Goal: Entertainment & Leisure: Consume media (video, audio)

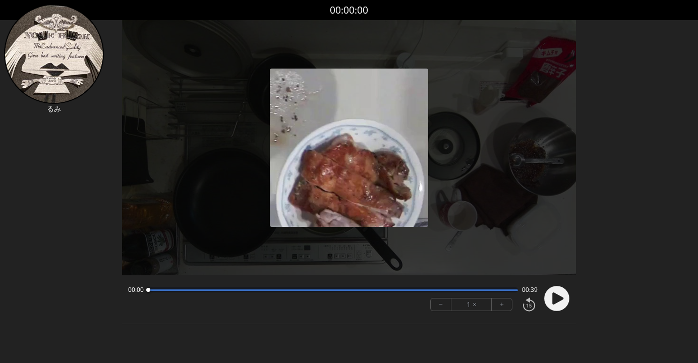
click at [553, 306] on circle at bounding box center [556, 298] width 25 height 25
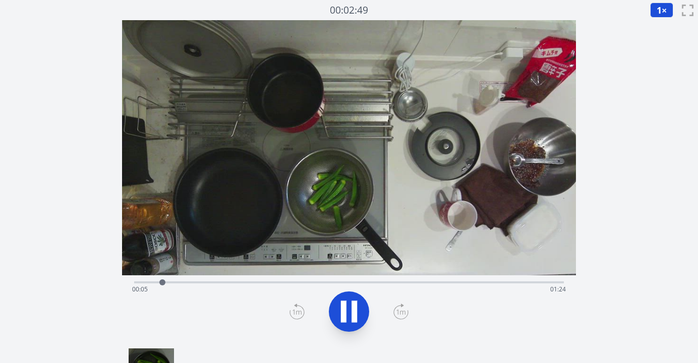
click at [296, 283] on div "Time elapsed: 00:05 Time remaining: 01:24" at bounding box center [348, 289] width 433 height 16
click at [314, 282] on div "Time elapsed: 00:35 Time remaining: 00:55" at bounding box center [348, 289] width 433 height 16
click at [334, 284] on div "Time elapsed: 00:38 Time remaining: 00:52" at bounding box center [348, 289] width 433 height 16
click at [353, 283] on div "Time elapsed: 00:43 Time remaining: 00:47" at bounding box center [348, 289] width 433 height 16
click at [376, 283] on div "Time elapsed: 00:46 Time remaining: 00:44" at bounding box center [348, 289] width 433 height 16
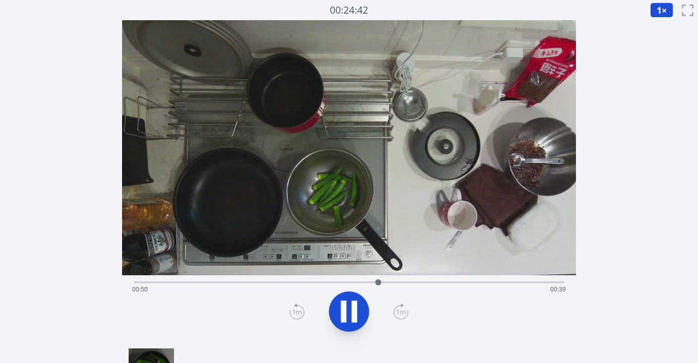
click at [399, 282] on div "Time elapsed: 00:50 Time remaining: 00:39" at bounding box center [348, 289] width 433 height 16
click at [356, 301] on icon at bounding box center [354, 312] width 6 height 22
click at [266, 284] on div "Time elapsed: 01:29 Time remaining: 00:00" at bounding box center [348, 289] width 433 height 16
click at [291, 282] on div "Time elapsed: 00:27 Time remaining: 01:03" at bounding box center [348, 289] width 433 height 16
click at [306, 281] on div "Time elapsed: 00:32 Time remaining: 00:57" at bounding box center [348, 289] width 433 height 16
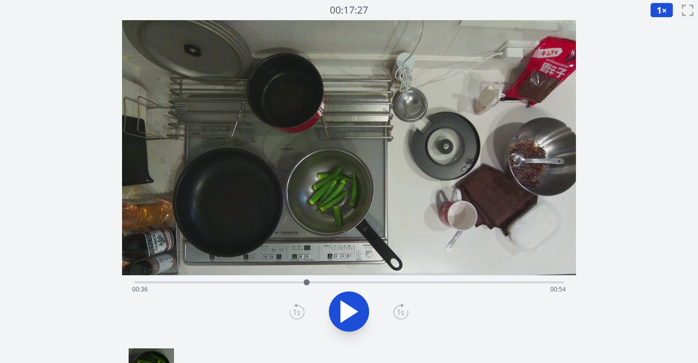
click at [329, 281] on div "Time elapsed: 00:36 Time remaining: 00:54" at bounding box center [348, 289] width 433 height 16
click at [382, 282] on div "Time elapsed: 00:40 Time remaining: 00:50" at bounding box center [348, 289] width 433 height 16
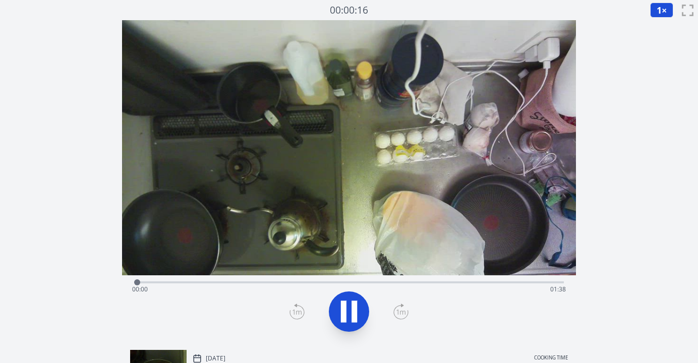
click at [246, 282] on div "Time elapsed: 00:00 Time remaining: 01:38" at bounding box center [348, 289] width 433 height 16
click at [268, 281] on div "Time elapsed: 00:26 Time remaining: 01:12" at bounding box center [348, 289] width 433 height 16
click at [249, 280] on div "Time elapsed: 00:31 Time remaining: 01:06" at bounding box center [348, 281] width 429 height 12
click at [230, 281] on div "Time elapsed: 00:26 Time remaining: 01:11" at bounding box center [348, 289] width 433 height 16
click at [209, 280] on div "Time elapsed: 00:22 Time remaining: 01:16" at bounding box center [348, 281] width 429 height 12
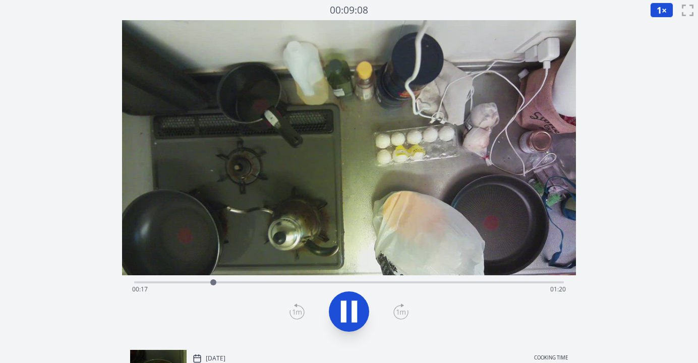
click at [202, 280] on div "Time elapsed: 00:17 Time remaining: 01:20" at bounding box center [348, 281] width 429 height 12
click at [194, 282] on div "Time elapsed: 00:18 Time remaining: 01:20" at bounding box center [348, 289] width 433 height 16
click at [346, 303] on icon at bounding box center [344, 312] width 6 height 22
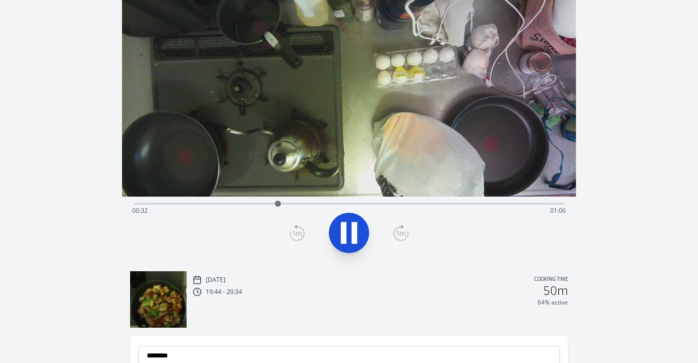
scroll to position [62, 0]
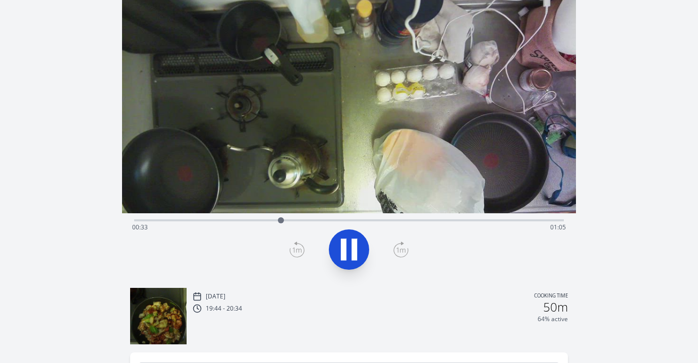
click at [346, 257] on icon at bounding box center [344, 250] width 6 height 22
click at [609, 161] on div "Discard Recording? You will not be able to recover this once discarded. Cancel …" at bounding box center [349, 209] width 698 height 543
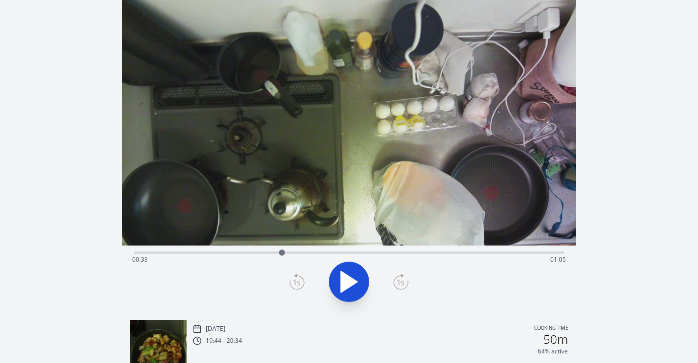
scroll to position [0, 0]
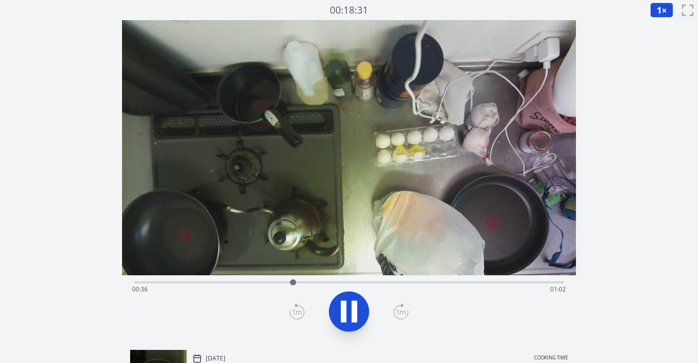
click at [226, 282] on div "Time elapsed: 00:36 Time remaining: 01:02" at bounding box center [348, 289] width 433 height 16
click at [200, 282] on div "Time elapsed: 00:23 Time remaining: 01:14" at bounding box center [348, 289] width 433 height 16
click at [194, 282] on div "Time elapsed: 00:15 Time remaining: 01:22" at bounding box center [348, 289] width 433 height 16
click at [188, 282] on div "Time elapsed: 00:14 Time remaining: 01:23" at bounding box center [348, 289] width 433 height 16
click at [353, 312] on icon at bounding box center [354, 312] width 6 height 22
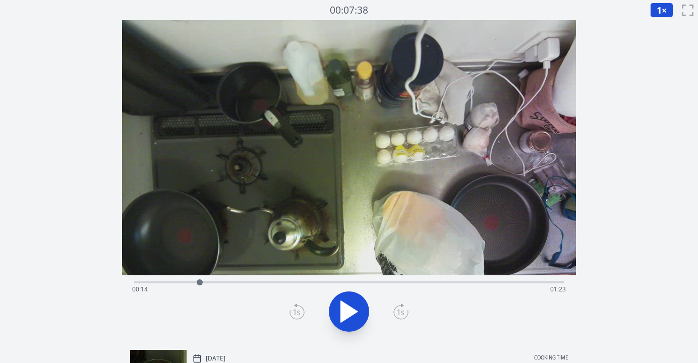
click at [348, 300] on icon at bounding box center [349, 311] width 28 height 28
click at [202, 283] on div at bounding box center [207, 282] width 15 height 15
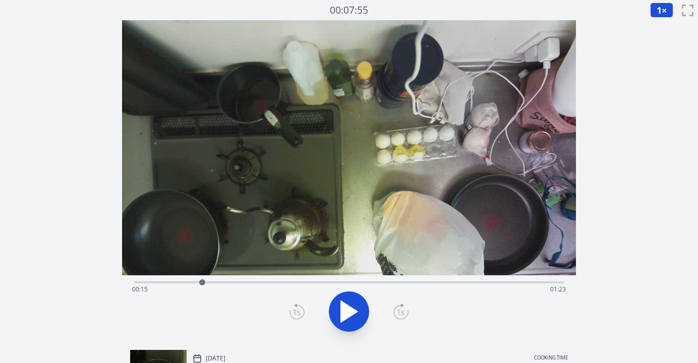
click at [341, 314] on icon at bounding box center [349, 311] width 17 height 21
click at [341, 314] on icon at bounding box center [344, 312] width 6 height 22
click at [200, 282] on div at bounding box center [205, 282] width 15 height 15
click at [340, 303] on icon at bounding box center [349, 311] width 28 height 28
click at [240, 282] on div "Time elapsed: 00:34 Time remaining: 01:03" at bounding box center [348, 289] width 433 height 16
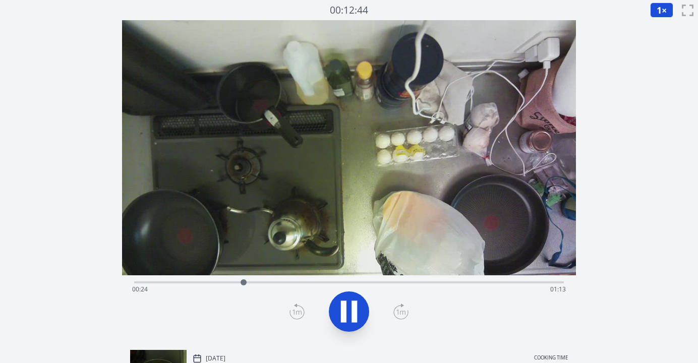
click at [253, 281] on div "Time elapsed: 00:24 Time remaining: 01:13" at bounding box center [348, 289] width 433 height 16
click at [267, 281] on div "Time elapsed: 00:27 Time remaining: 01:11" at bounding box center [348, 289] width 433 height 16
click at [279, 281] on div "Time elapsed: 00:30 Time remaining: 01:07" at bounding box center [348, 289] width 433 height 16
click at [287, 281] on div at bounding box center [282, 282] width 15 height 15
click at [231, 280] on div "Time elapsed: 00:36 Time remaining: 01:02" at bounding box center [348, 281] width 429 height 12
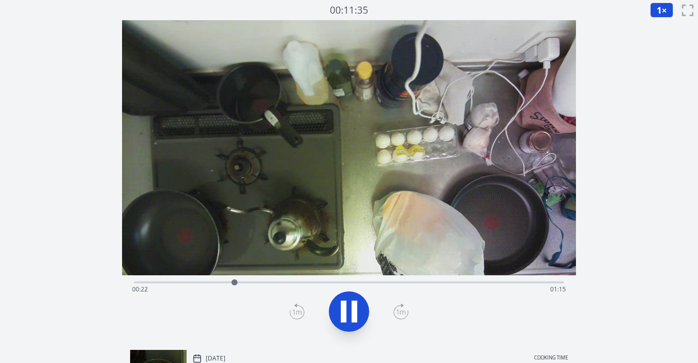
click at [220, 280] on div "Time elapsed: 00:22 Time remaining: 01:15" at bounding box center [348, 281] width 429 height 12
click at [209, 282] on div "Time elapsed: 00:23 Time remaining: 01:15" at bounding box center [348, 289] width 433 height 16
click at [214, 282] on div "Time elapsed: 00:23 Time remaining: 01:14" at bounding box center [348, 289] width 433 height 16
click at [205, 281] on div "Time elapsed: 00:24 Time remaining: 01:14" at bounding box center [348, 281] width 429 height 12
click at [225, 281] on div "Time elapsed: 00:28 Time remaining: 01:10" at bounding box center [348, 289] width 433 height 16
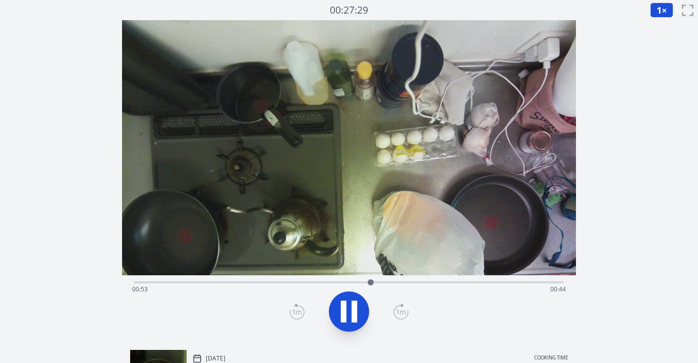
click at [225, 281] on div "Time elapsed: 00:53 Time remaining: 00:44" at bounding box center [348, 289] width 433 height 16
click at [252, 282] on div "Time elapsed: 01:19 Time remaining: 00:18" at bounding box center [348, 289] width 433 height 16
click at [240, 282] on div "Time elapsed: 00:28 Time remaining: 01:10" at bounding box center [348, 289] width 433 height 16
click at [249, 284] on div "Time elapsed: 00:29 Time remaining: 01:09" at bounding box center [348, 289] width 433 height 16
click at [240, 282] on div "Time elapsed: 00:27 Time remaining: 01:11" at bounding box center [348, 289] width 433 height 16
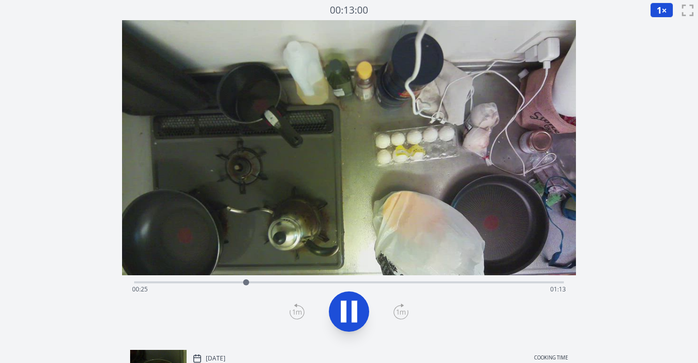
click at [232, 283] on div "Time elapsed: 00:25 Time remaining: 01:13" at bounding box center [348, 289] width 433 height 16
click at [222, 284] on div "Time elapsed: 00:23 Time remaining: 01:14" at bounding box center [348, 289] width 433 height 16
click at [217, 283] on div "Time elapsed: 00:25 Time remaining: 01:13" at bounding box center [348, 289] width 433 height 16
click at [217, 281] on div "Time elapsed: 00:27 Time remaining: 01:10" at bounding box center [348, 289] width 433 height 16
click at [214, 282] on div "Time elapsed: 00:24 Time remaining: 01:14" at bounding box center [348, 289] width 433 height 16
